Goal: Information Seeking & Learning: Check status

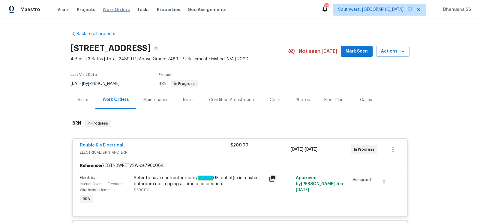
click at [113, 8] on span "Work Orders" at bounding box center [116, 10] width 27 height 6
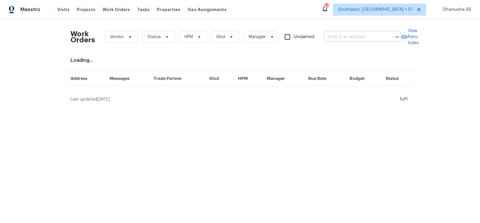
click at [362, 34] on input "text" at bounding box center [354, 36] width 60 height 9
type input "v"
paste input "[STREET_ADDRESS]"
type input "[STREET_ADDRESS]"
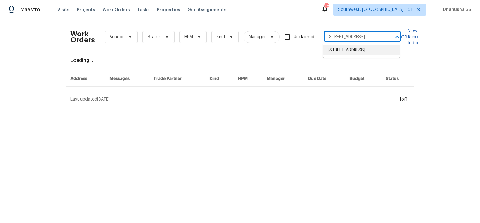
click at [366, 52] on li "[STREET_ADDRESS]" at bounding box center [361, 50] width 77 height 10
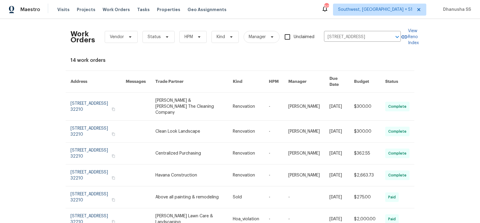
click at [257, 95] on link at bounding box center [251, 107] width 36 height 28
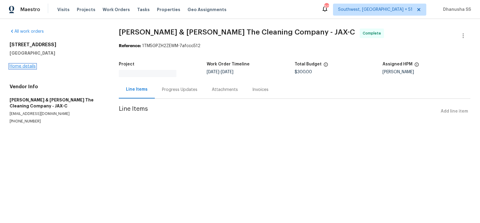
click at [16, 67] on div "All work orders 8549 Star Leaf Rd N Jacksonville, FL 32210 Home details Vendor …" at bounding box center [240, 83] width 480 height 129
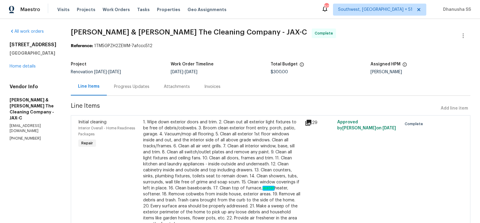
click at [103, 83] on div "Line Items" at bounding box center [89, 87] width 36 height 18
click at [100, 88] on div "Line Items" at bounding box center [89, 86] width 22 height 6
click at [28, 67] on link "Home details" at bounding box center [23, 66] width 26 height 4
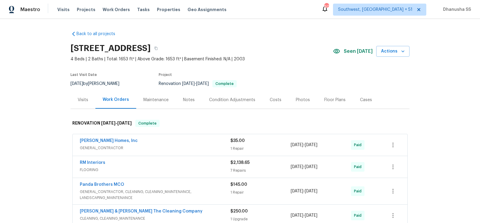
click at [82, 102] on div "Visits" at bounding box center [83, 100] width 10 height 6
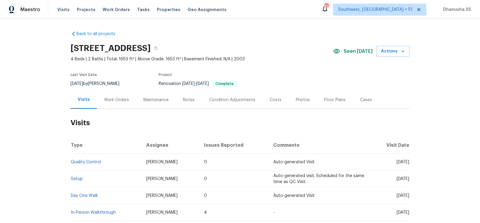
scroll to position [55, 0]
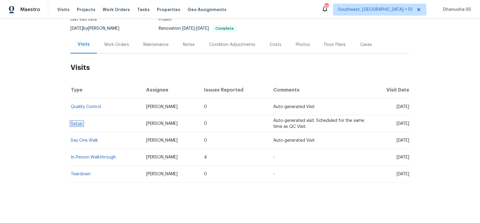
click at [78, 124] on link "Setup" at bounding box center [77, 123] width 12 height 4
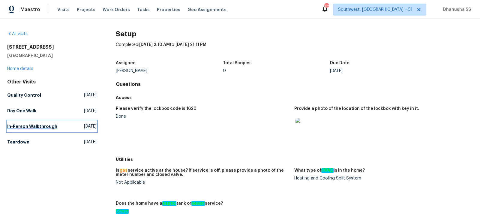
click at [33, 124] on h5 "In-Person Walkthrough" at bounding box center [32, 126] width 50 height 6
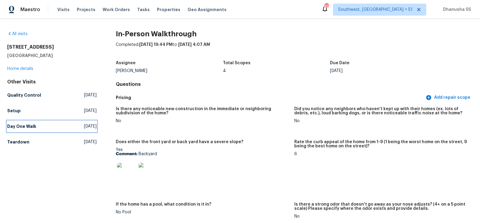
click at [33, 124] on h5 "Day One Walk" at bounding box center [21, 126] width 29 height 6
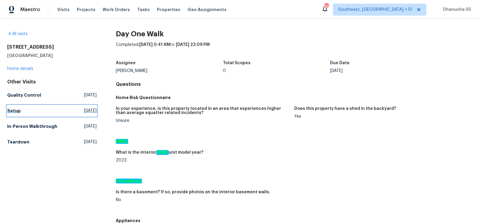
click at [16, 109] on h5 "Setup" at bounding box center [13, 111] width 13 height 6
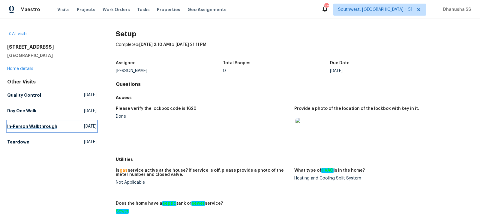
click at [26, 123] on link "In-Person Walkthrough Sat, Jul 12 2025" at bounding box center [51, 126] width 89 height 11
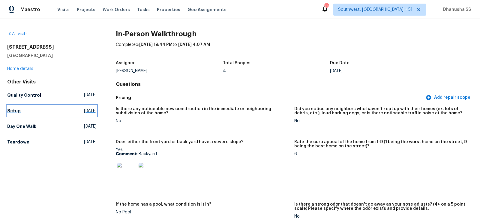
click at [16, 108] on h5 "Setup" at bounding box center [13, 111] width 13 height 6
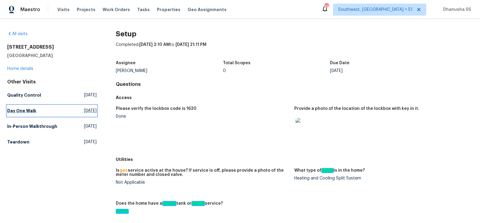
click at [31, 109] on h5 "Day One Walk" at bounding box center [21, 111] width 29 height 6
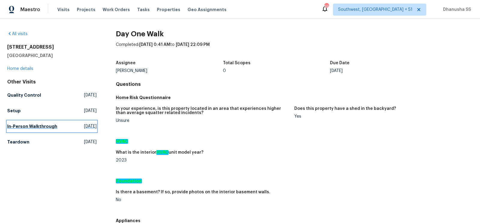
click at [42, 129] on link "In-Person Walkthrough Sat, Jul 12 2025" at bounding box center [51, 126] width 89 height 11
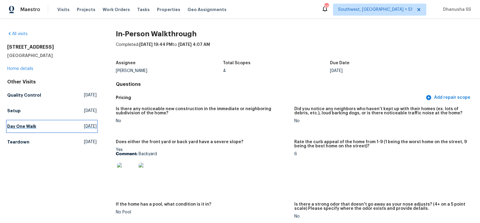
click at [31, 127] on h5 "Day One Walk" at bounding box center [21, 126] width 29 height 6
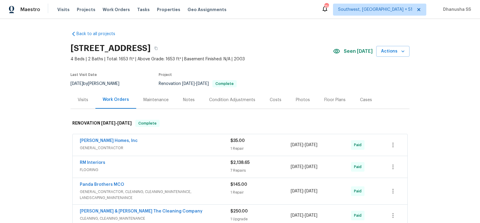
scroll to position [194, 0]
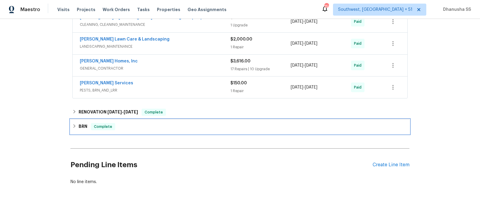
click at [183, 124] on div "BRN Complete" at bounding box center [239, 126] width 335 height 7
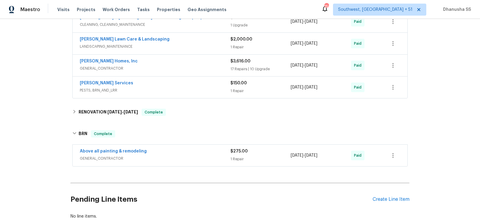
click at [189, 148] on div "Above all painting & remodeling" at bounding box center [155, 151] width 151 height 7
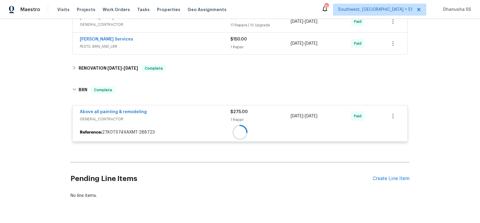
scroll to position [239, 0]
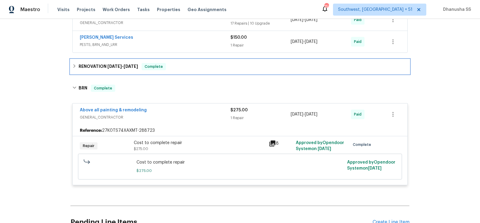
click at [187, 59] on div "RENOVATION [DATE] - [DATE] Complete" at bounding box center [239, 66] width 339 height 14
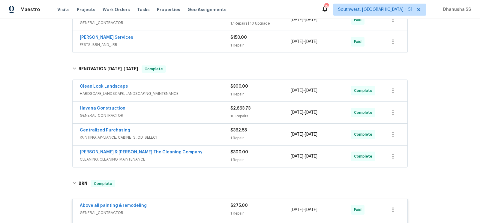
click at [212, 145] on div "[PERSON_NAME] & [PERSON_NAME] The Cleaning Company CLEANING, CLEANING_MAINTENAN…" at bounding box center [240, 156] width 335 height 22
click at [212, 156] on span "CLEANING, CLEANING_MAINTENANCE" at bounding box center [155, 159] width 151 height 6
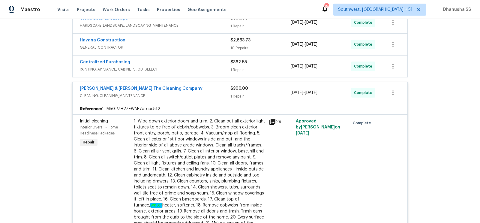
scroll to position [216, 0]
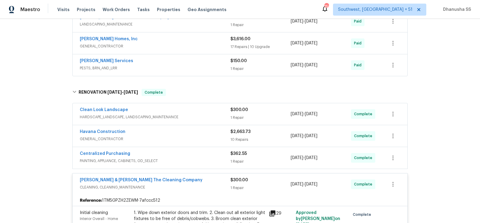
click at [209, 161] on span "PAINTING, APPLIANCE, CABINETS, OD_SELECT" at bounding box center [155, 161] width 151 height 6
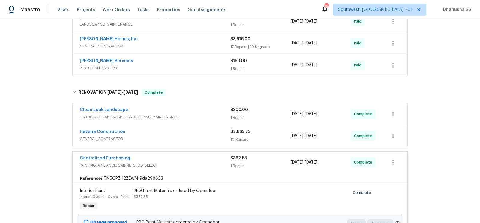
click at [209, 136] on span "GENERAL_CONTRACTOR" at bounding box center [155, 139] width 151 height 6
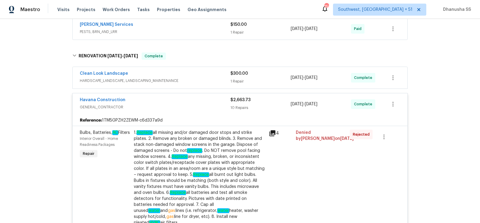
scroll to position [187, 0]
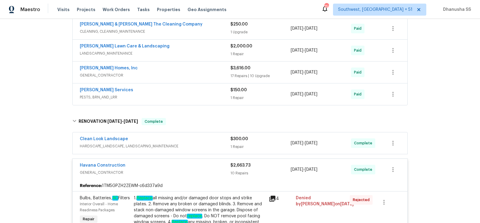
click at [208, 137] on div "Clean Look Landscape" at bounding box center [155, 139] width 151 height 7
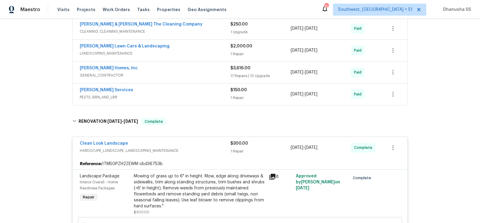
click at [200, 87] on div "[PERSON_NAME] Services" at bounding box center [155, 90] width 151 height 7
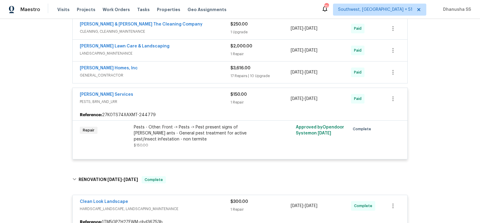
click at [208, 132] on div "Pests - Other: Front -> Pests -> Pest present signs of [PERSON_NAME] ants - Gen…" at bounding box center [199, 133] width 131 height 18
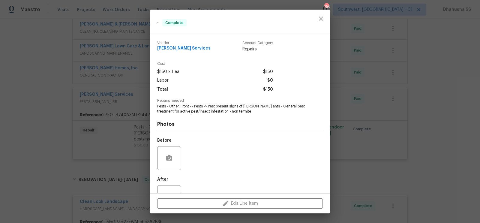
drag, startPoint x: 229, startPoint y: 106, endPoint x: 283, endPoint y: 109, distance: 53.7
click at [283, 109] on span "Pests - Other: Front -> Pests -> Pest present signs of [PERSON_NAME] ants - Gen…" at bounding box center [231, 109] width 149 height 10
click at [244, 105] on span "Pests - Other: Front -> Pests -> Pest present signs of [PERSON_NAME] ants - Gen…" at bounding box center [231, 109] width 149 height 10
drag, startPoint x: 272, startPoint y: 105, endPoint x: 228, endPoint y: 112, distance: 44.4
click at [228, 112] on span "Pests - Other: Front -> Pests -> Pest present signs of [PERSON_NAME] ants - Gen…" at bounding box center [231, 109] width 149 height 10
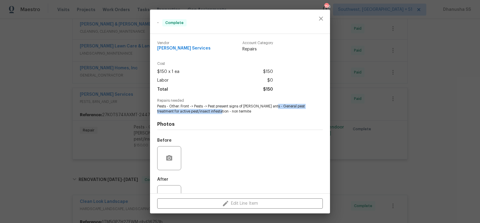
copy span "General pest treatment for active pest/insect infestation"
click at [179, 46] on span "[PERSON_NAME] Services" at bounding box center [183, 48] width 53 height 4
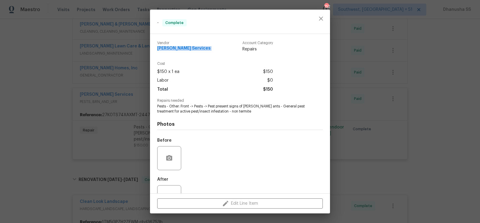
click at [179, 46] on span "[PERSON_NAME] Services" at bounding box center [183, 48] width 53 height 4
copy span "[PERSON_NAME] Services"
click at [317, 15] on button "close" at bounding box center [321, 18] width 14 height 14
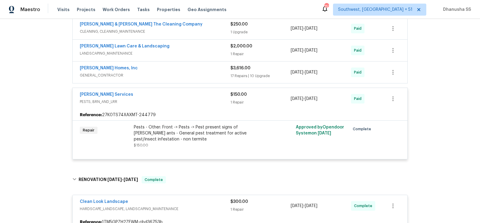
scroll to position [164, 0]
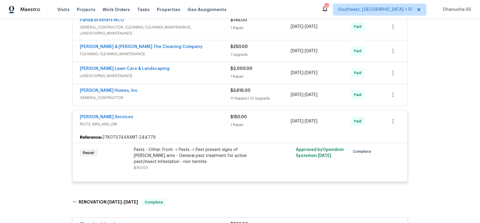
click at [172, 97] on span "GENERAL_CONTRACTOR" at bounding box center [155, 98] width 151 height 6
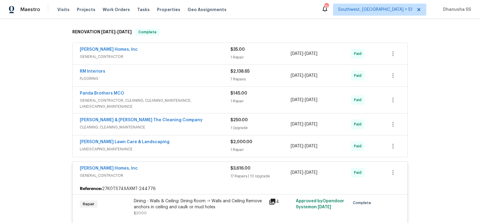
scroll to position [134, 0]
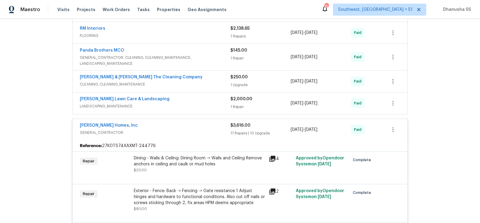
click at [206, 103] on span "LANDSCAPING_MAINTENANCE" at bounding box center [155, 106] width 151 height 6
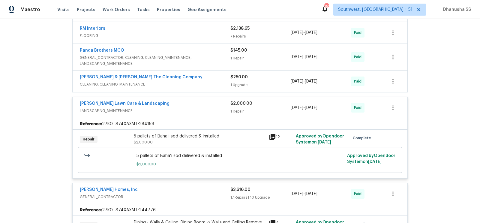
click at [208, 83] on span "CLEANING, CLEANING_MAINTENANCE" at bounding box center [155, 84] width 151 height 6
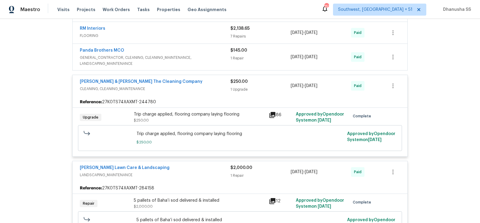
click at [208, 57] on span "GENERAL_CONTRACTOR, CLEANING, CLEANING_MAINTENANCE, LANDSCAPING_MAINTENANCE" at bounding box center [155, 61] width 151 height 12
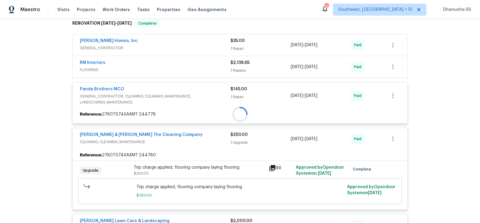
scroll to position [87, 0]
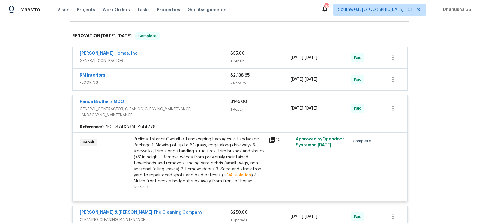
click at [207, 85] on span "FLOORING" at bounding box center [155, 82] width 151 height 6
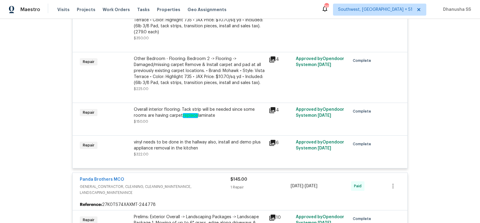
scroll to position [307, 0]
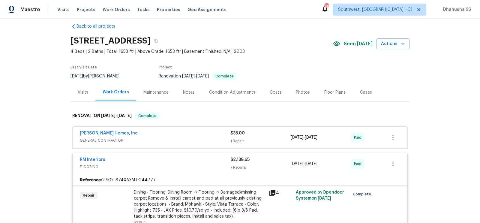
click at [209, 137] on span "GENERAL_CONTRACTOR" at bounding box center [155, 140] width 151 height 6
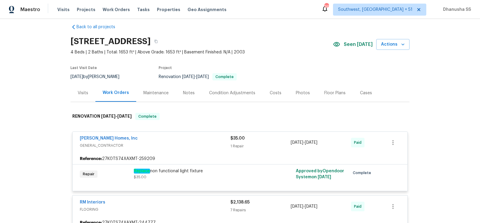
scroll to position [15, 0]
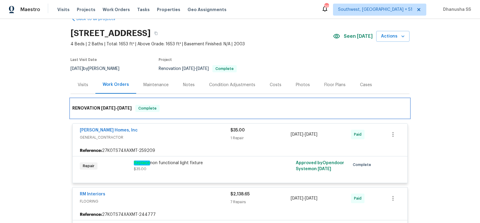
click at [119, 106] on span "[DATE]" at bounding box center [124, 108] width 14 height 4
click at [114, 108] on span "[DATE]" at bounding box center [108, 108] width 14 height 4
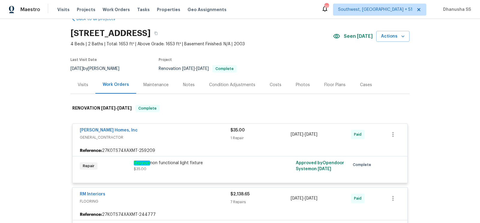
click at [48, 119] on div "Back to all projects [STREET_ADDRESS] 4 Beds | 2 Baths | Total: 1653 ft² | Abov…" at bounding box center [240, 121] width 480 height 204
click at [160, 135] on span "GENERAL_CONTRACTOR" at bounding box center [155, 137] width 151 height 6
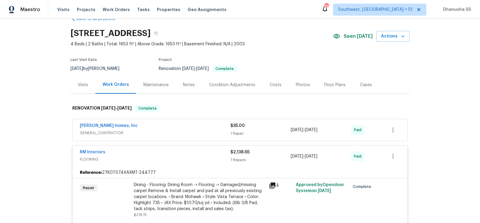
click at [172, 160] on span "FLOORING" at bounding box center [155, 159] width 151 height 6
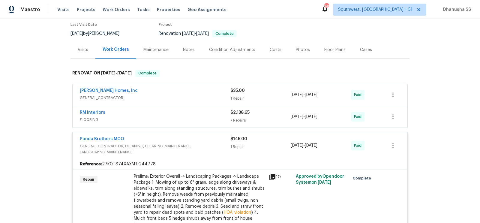
click at [196, 146] on span "GENERAL_CONTRACTOR, CLEANING, CLEANING_MAINTENANCE, LANDSCAPING_MAINTENANCE" at bounding box center [155, 149] width 151 height 12
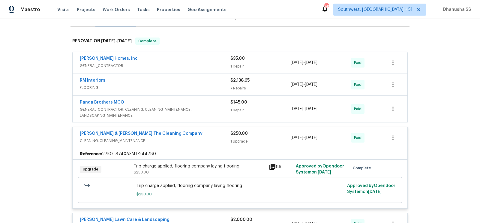
click at [195, 144] on div "[PERSON_NAME] & [PERSON_NAME] The Cleaning Company CLEANING, CLEANING_MAINTENAN…" at bounding box center [240, 138] width 335 height 22
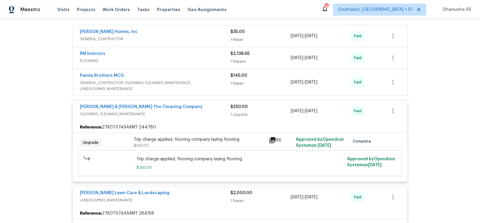
click at [220, 108] on div "[PERSON_NAME] & [PERSON_NAME] The Cleaning Company" at bounding box center [155, 107] width 151 height 7
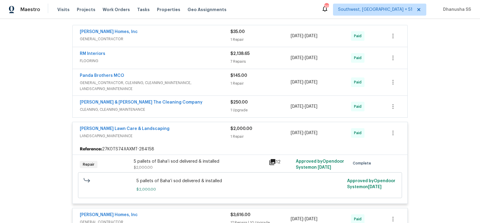
click at [218, 128] on div "[PERSON_NAME] Lawn Care & Landscaping" at bounding box center [155, 129] width 151 height 7
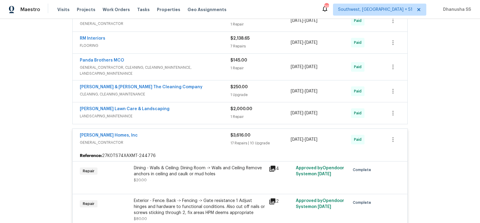
click at [215, 139] on span "GENERAL_CONTRACTOR" at bounding box center [155, 142] width 151 height 6
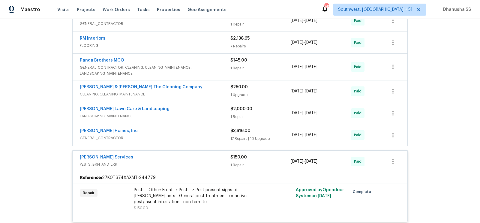
scroll to position [136, 0]
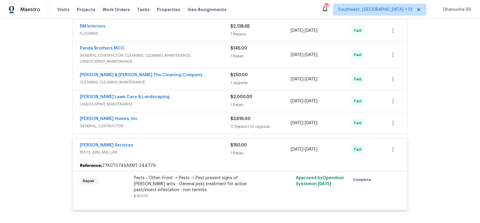
click at [212, 146] on div "[PERSON_NAME] Services" at bounding box center [155, 145] width 151 height 7
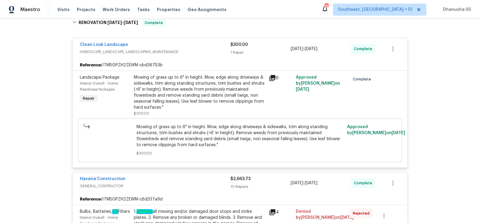
scroll to position [0, 0]
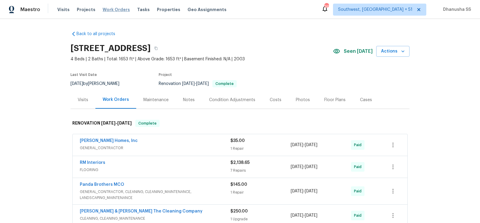
click at [115, 12] on span "Work Orders" at bounding box center [116, 10] width 27 height 6
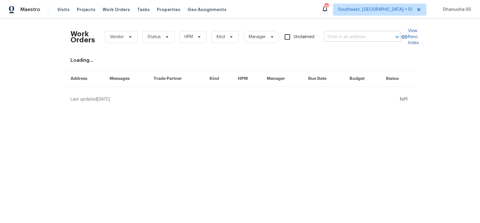
click at [346, 39] on input "text" at bounding box center [354, 36] width 60 height 9
paste input "[STREET_ADDRESS]"
type input "[STREET_ADDRESS]"
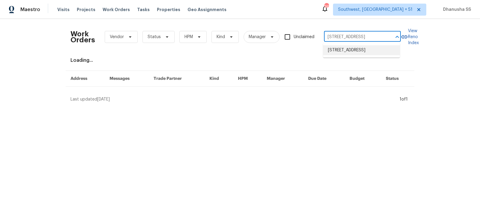
click at [338, 50] on li "[STREET_ADDRESS]" at bounding box center [361, 50] width 77 height 10
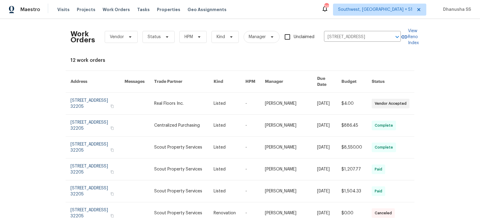
click at [204, 101] on link at bounding box center [183, 104] width 59 height 22
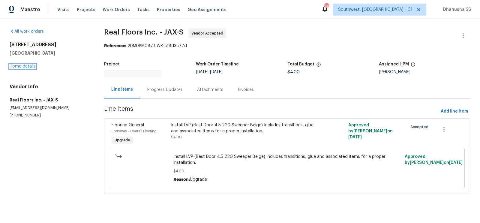
click at [21, 66] on link "Home details" at bounding box center [23, 66] width 26 height 4
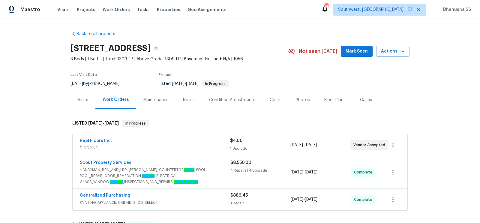
scroll to position [128, 0]
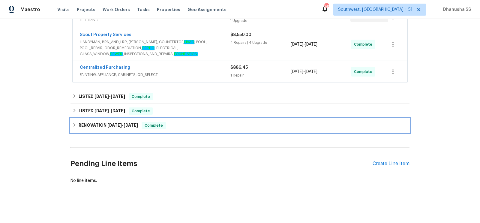
click at [168, 123] on div "RENOVATION [DATE] - [DATE] Complete" at bounding box center [239, 125] width 335 height 7
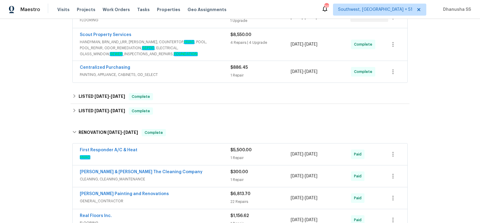
click at [189, 151] on div "First Responder A/C & Heat" at bounding box center [155, 150] width 151 height 7
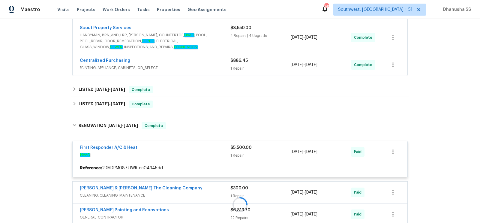
scroll to position [129, 0]
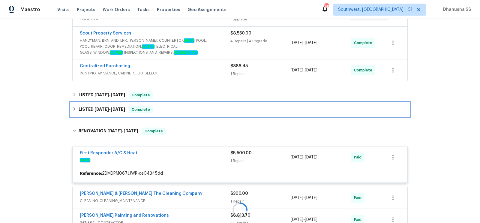
click at [182, 113] on div "LISTED [DATE] - [DATE] Complete" at bounding box center [239, 109] width 339 height 14
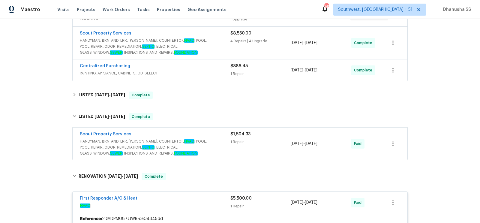
click at [205, 145] on span "HANDYMAN, BRN_AND_LRR, [PERSON_NAME], COUNTERTOP, HVAC , POOL, POOL_REPAIR, ODO…" at bounding box center [155, 147] width 151 height 18
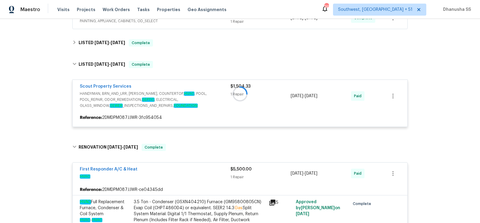
scroll to position [182, 0]
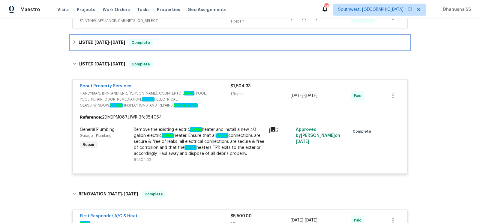
click at [168, 36] on div "LISTED [DATE] - [DATE] Complete" at bounding box center [239, 42] width 339 height 14
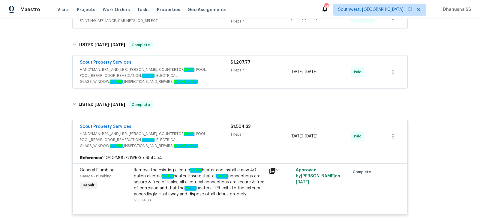
click at [195, 67] on span "HANDYMAN, BRN_AND_LRR, [PERSON_NAME], COUNTERTOP, HVAC , POOL, POOL_REPAIR, ODO…" at bounding box center [155, 76] width 151 height 18
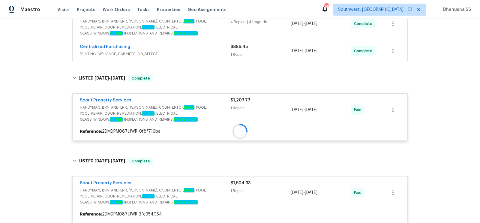
scroll to position [145, 0]
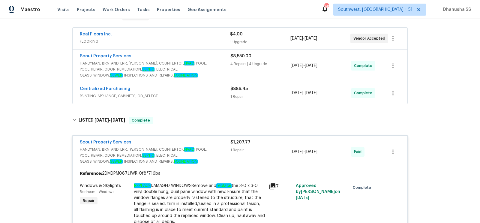
click at [200, 96] on span "PAINTING, APPLIANCE, CABINETS, OD_SELECT" at bounding box center [155, 96] width 151 height 6
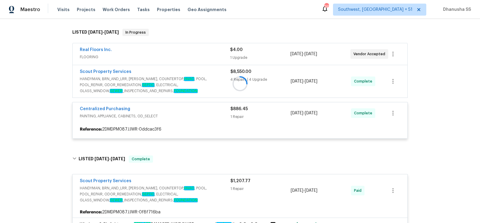
scroll to position [91, 0]
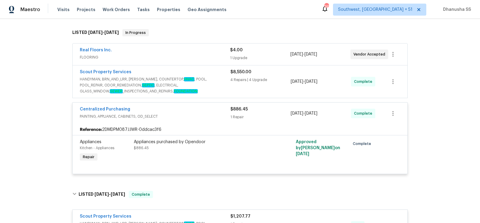
click at [207, 87] on span "HANDYMAN, BRN_AND_LRR, [PERSON_NAME], COUNTERTOP, HVAC , POOL, POOL_REPAIR, ODO…" at bounding box center [155, 85] width 151 height 18
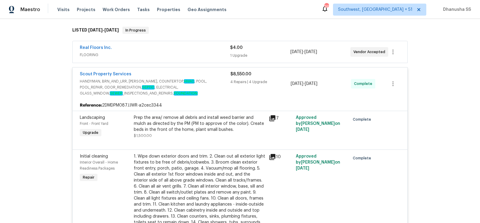
scroll to position [45, 0]
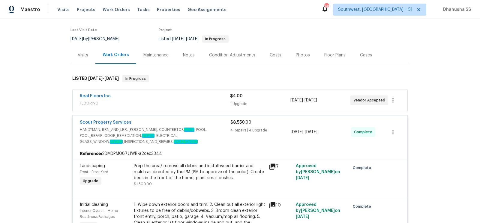
click at [195, 92] on div "Real Floors Inc. FLOORING $4.00 1 Upgrade [DATE] - [DATE] Vendor Accepted" at bounding box center [240, 100] width 335 height 22
click at [195, 99] on div "Real Floors Inc." at bounding box center [155, 96] width 150 height 7
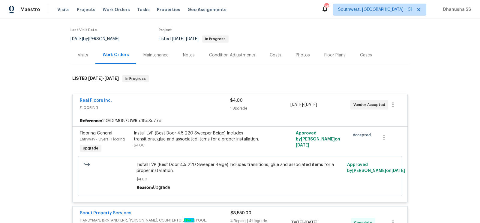
scroll to position [0, 0]
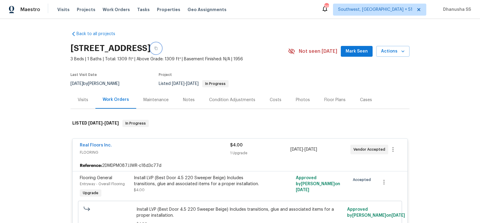
click at [158, 49] on icon "button" at bounding box center [156, 48] width 4 height 4
drag, startPoint x: 118, startPoint y: 8, endPoint x: 233, endPoint y: 3, distance: 115.0
click at [118, 9] on span "Work Orders" at bounding box center [116, 10] width 27 height 6
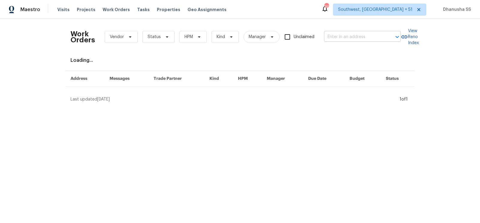
click at [332, 34] on input "text" at bounding box center [354, 36] width 60 height 9
paste input "[STREET_ADDRESS]"
type input "[STREET_ADDRESS]"
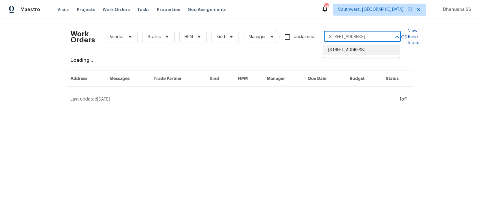
click at [333, 48] on li "[STREET_ADDRESS]" at bounding box center [361, 50] width 77 height 10
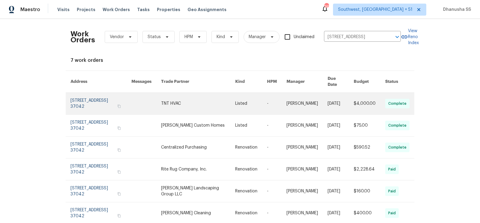
click at [258, 95] on link at bounding box center [251, 104] width 32 height 22
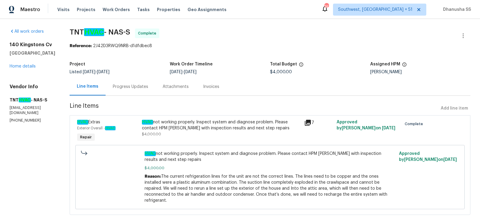
click at [19, 82] on div "All work orders [STREET_ADDRESS] Home details Vendor Info TNT HVAC - NAS-S [EMA…" at bounding box center [33, 75] width 46 height 94
click at [21, 68] on link "Home details" at bounding box center [23, 66] width 26 height 4
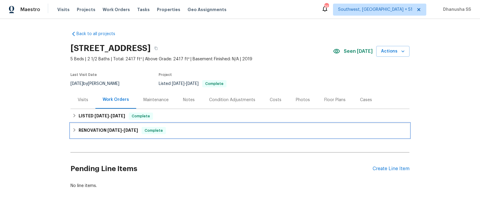
drag, startPoint x: 197, startPoint y: 129, endPoint x: 193, endPoint y: 127, distance: 4.2
click at [197, 129] on div "RENOVATION [DATE] - [DATE] Complete" at bounding box center [239, 130] width 335 height 7
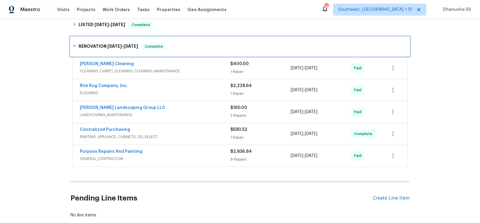
scroll to position [103, 0]
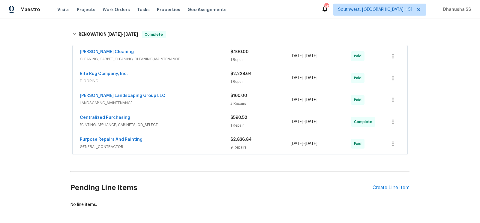
click at [199, 57] on span "CLEANING, CARPET_CLEANING, CLEANING_MAINTENANCE" at bounding box center [155, 59] width 151 height 6
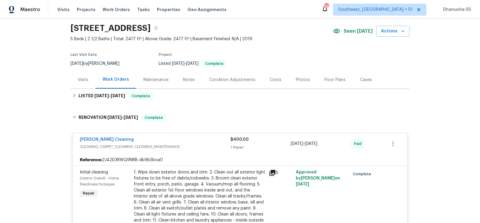
scroll to position [46, 0]
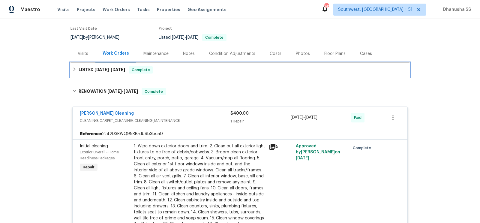
click at [171, 66] on div "LISTED [DATE] - [DATE] Complete" at bounding box center [239, 70] width 339 height 14
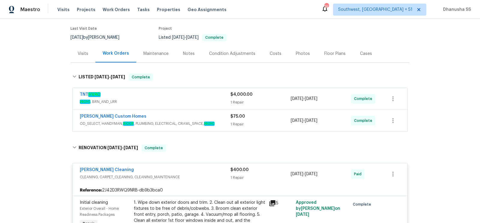
click at [205, 122] on span "OD_SELECT, HANDYMAN, ROOF , PLUMBING, ELECTRICAL, CRAWL_SPACE, HVAC" at bounding box center [155, 124] width 151 height 6
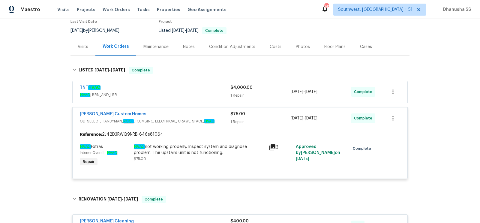
scroll to position [46, 0]
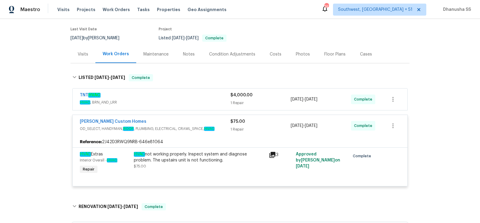
click at [201, 98] on div "TNT HVAC" at bounding box center [155, 95] width 151 height 7
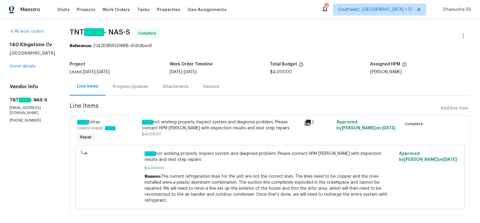
click at [124, 86] on div "Progress Updates" at bounding box center [130, 87] width 35 height 6
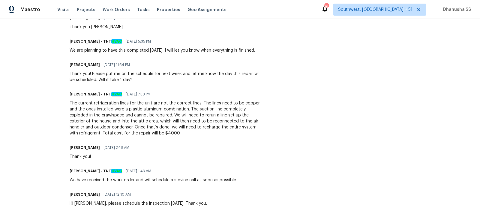
scroll to position [200, 0]
drag, startPoint x: 160, startPoint y: 122, endPoint x: 82, endPoint y: 127, distance: 78.4
click at [82, 127] on div "The current refrigeration lines for the unit are not the correct lines. The lin…" at bounding box center [166, 118] width 193 height 36
copy div "reconnected to the air handler and outdoor condenser"
